Goal: Information Seeking & Learning: Learn about a topic

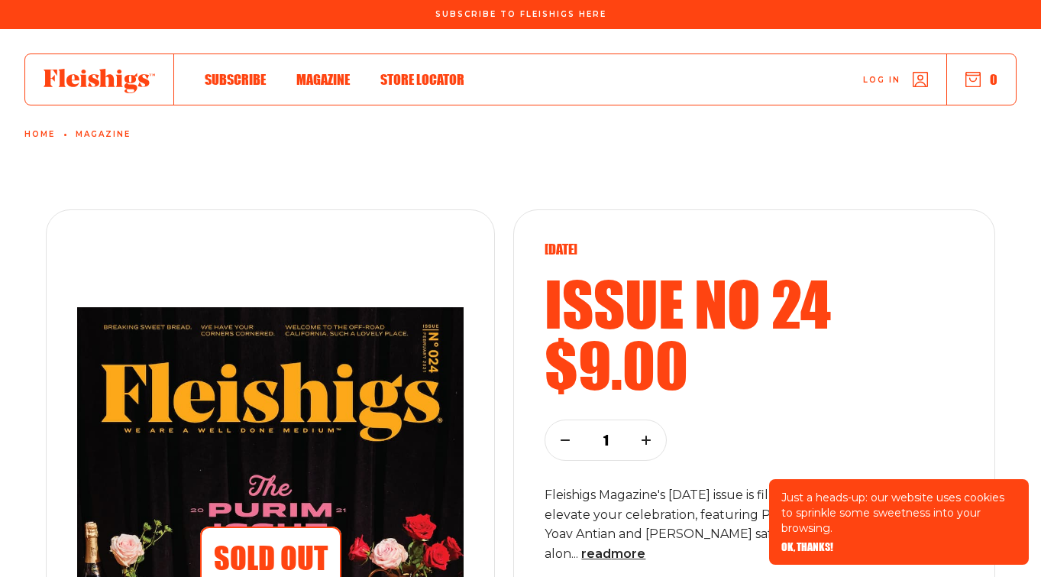
scroll to position [277, 0]
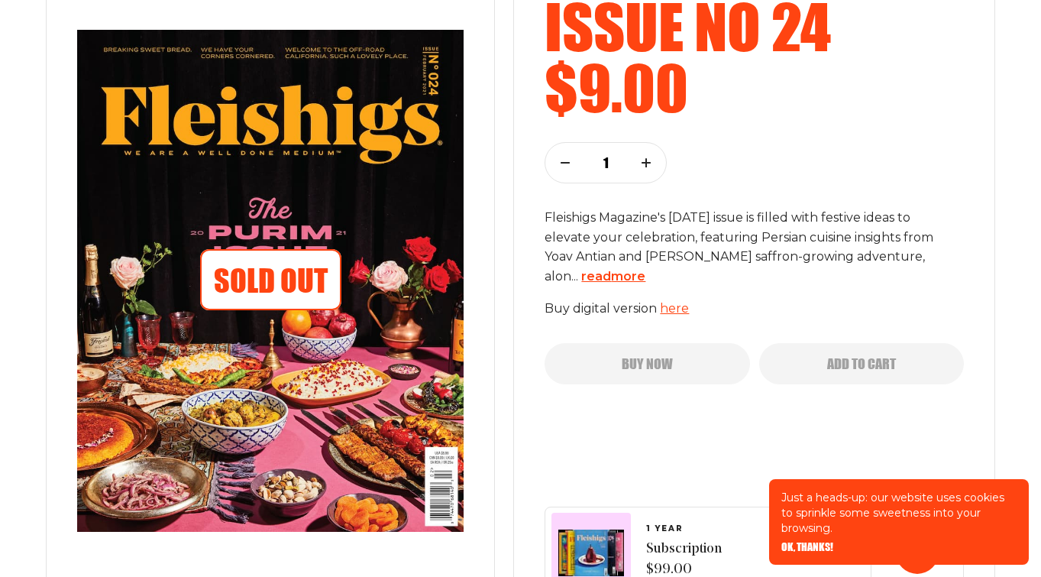
click at [617, 274] on span "read more" at bounding box center [613, 276] width 64 height 15
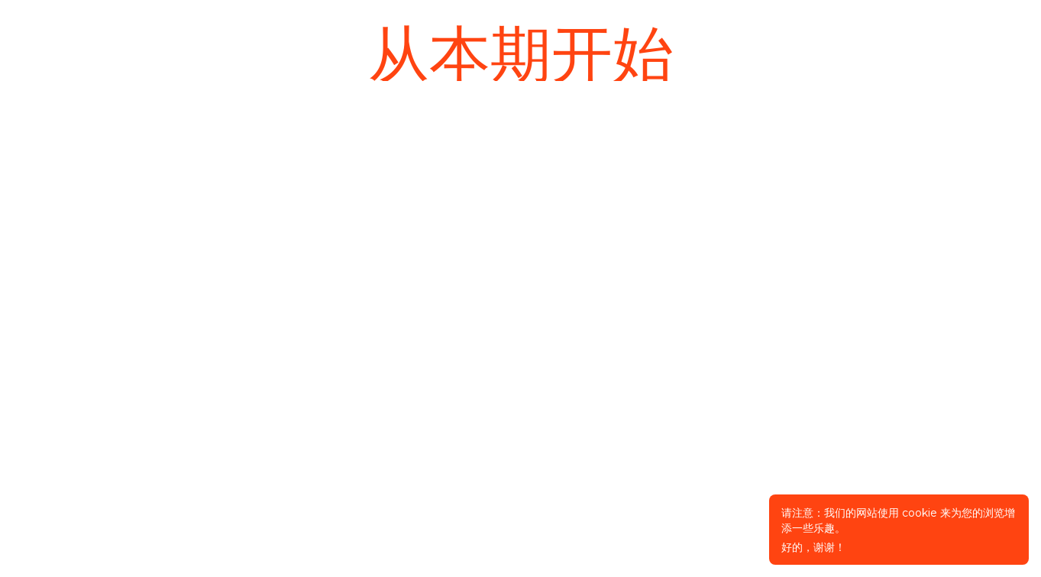
scroll to position [2028, 0]
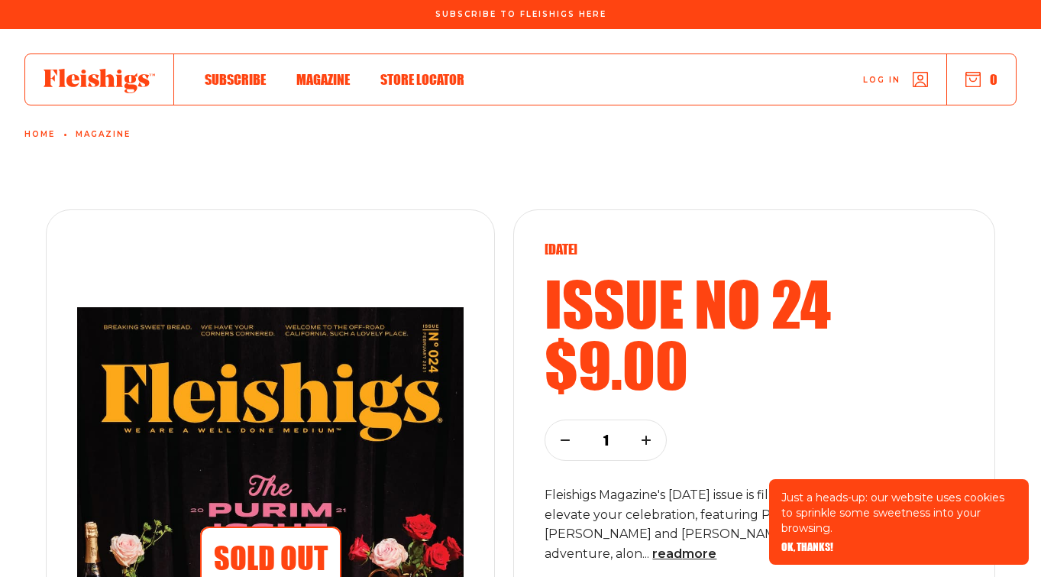
scroll to position [228, 0]
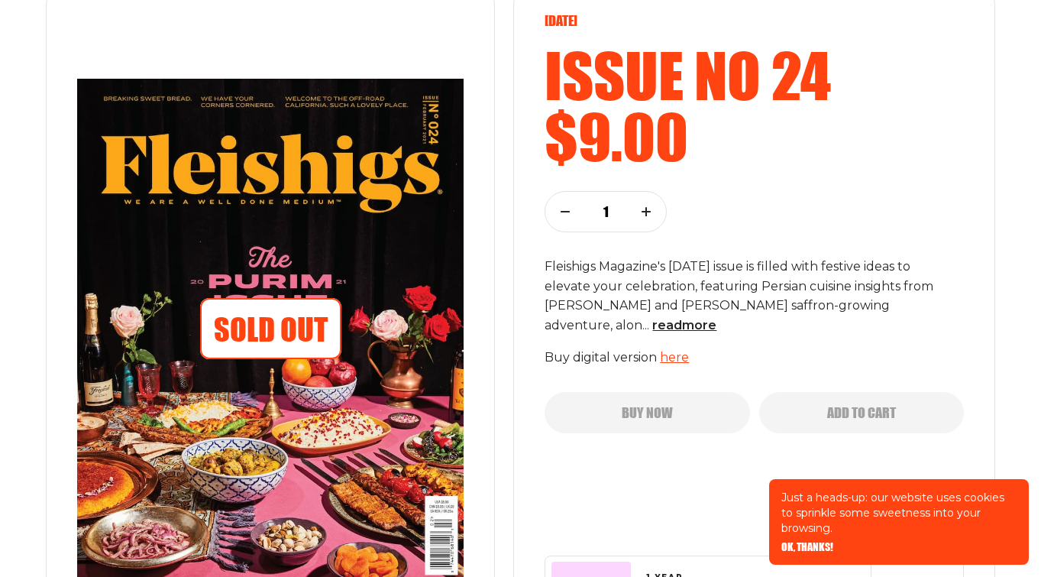
drag, startPoint x: 626, startPoint y: 327, endPoint x: 626, endPoint y: 315, distance: 11.5
click at [652, 327] on span "read more" at bounding box center [684, 325] width 64 height 15
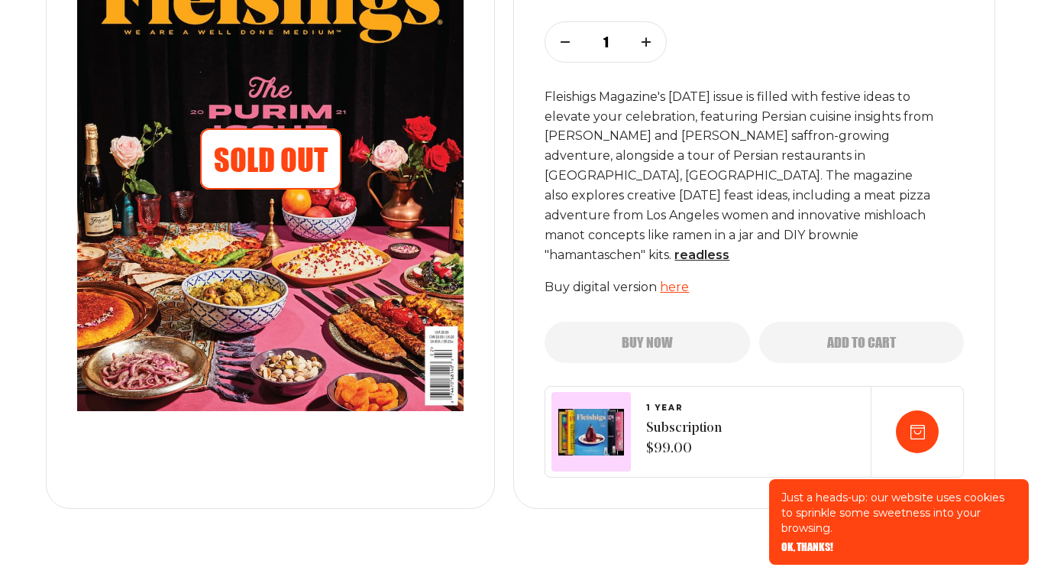
scroll to position [410, 0]
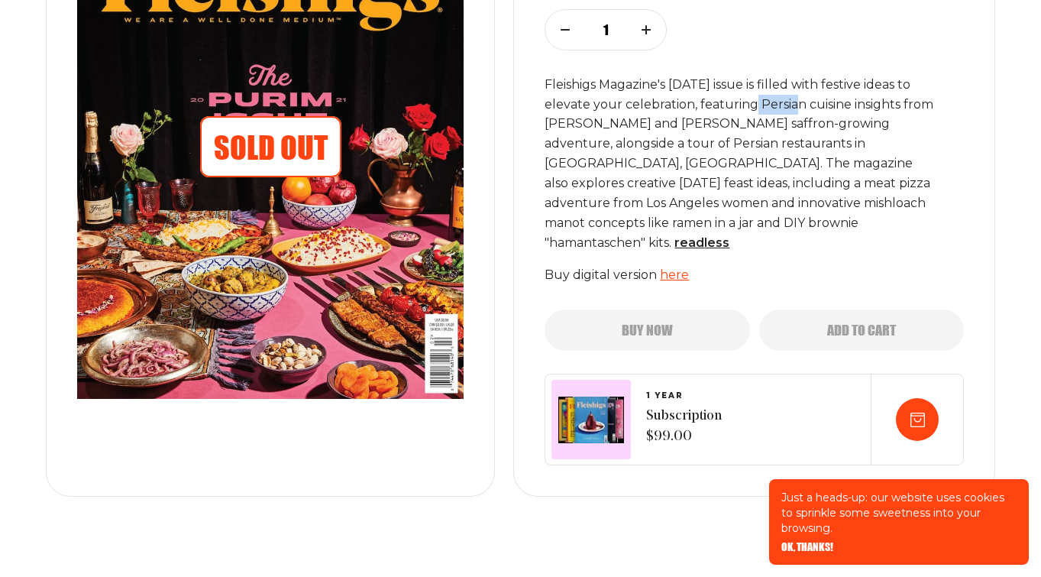
drag, startPoint x: 756, startPoint y: 106, endPoint x: 801, endPoint y: 106, distance: 45.1
click at [801, 106] on p "Fleishigs Magazine's Purim issue is filled with festive ideas to elevate your c…" at bounding box center [741, 164] width 394 height 178
click at [791, 112] on div at bounding box center [791, 112] width 0 height 0
click at [920, 240] on div "Fleishigs Magazine's Purim issue is filled with festive ideas to elevate your c…" at bounding box center [753, 180] width 419 height 210
click at [682, 267] on link "here" at bounding box center [674, 274] width 29 height 15
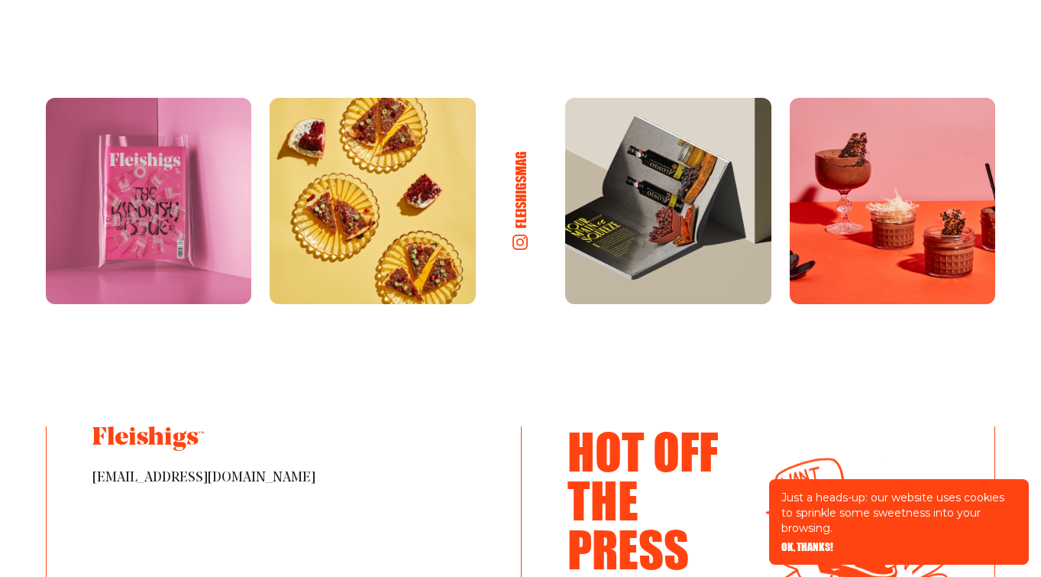
scroll to position [3016, 0]
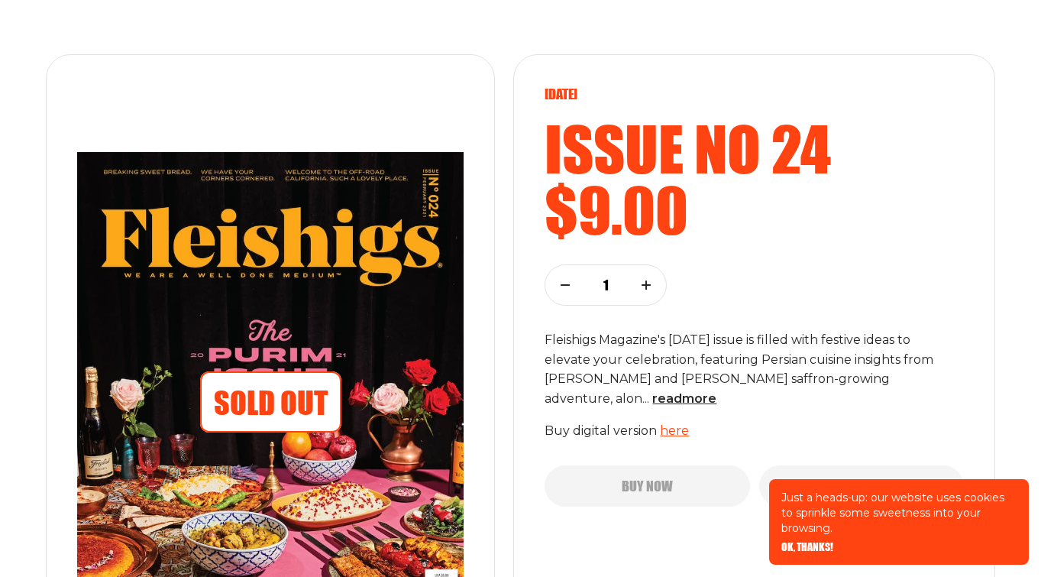
scroll to position [438, 0]
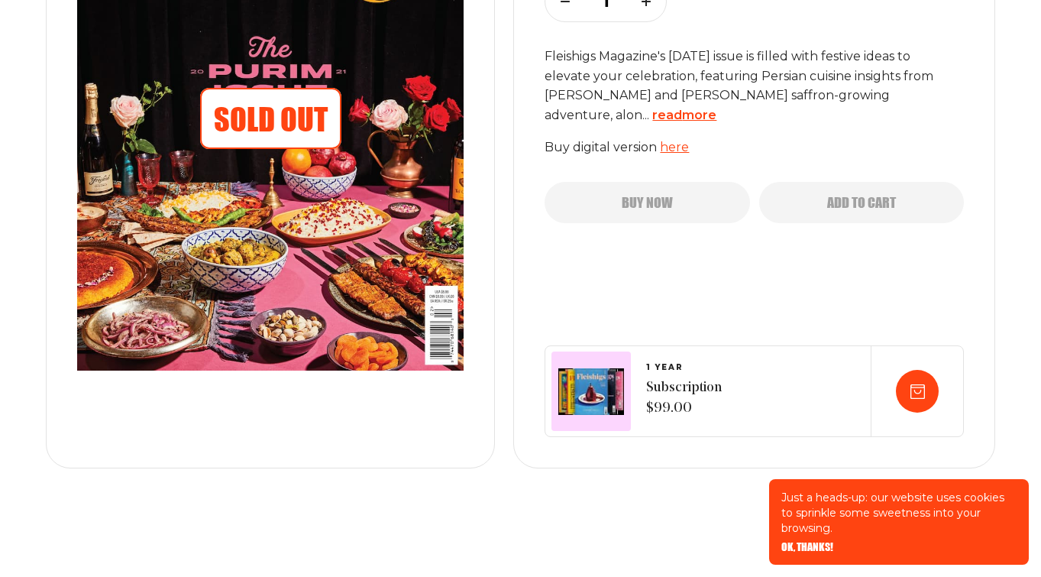
click at [652, 115] on span "read more" at bounding box center [684, 115] width 64 height 15
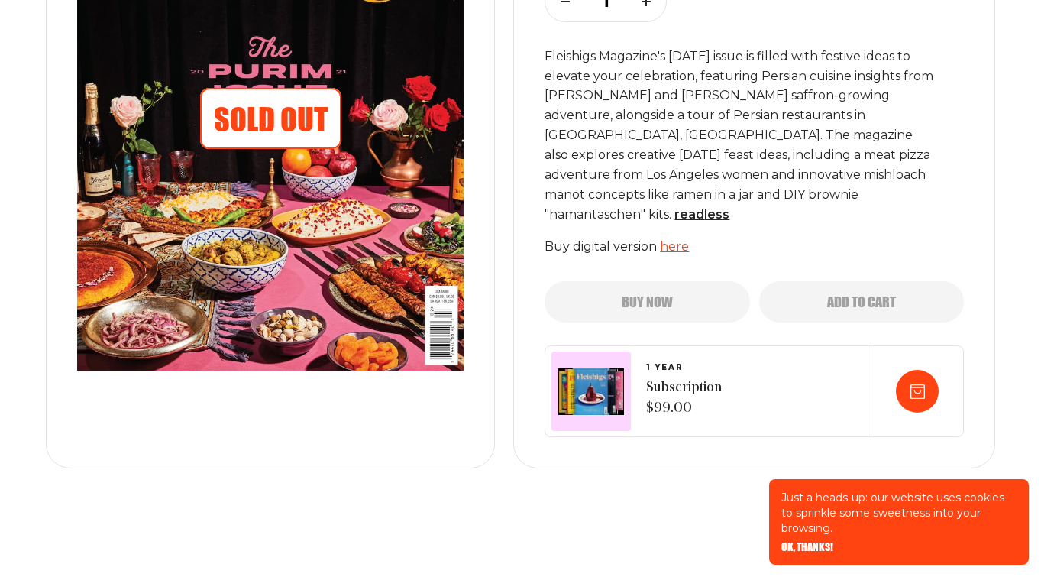
click at [672, 239] on link "here" at bounding box center [674, 246] width 29 height 15
